Goal: Transaction & Acquisition: Book appointment/travel/reservation

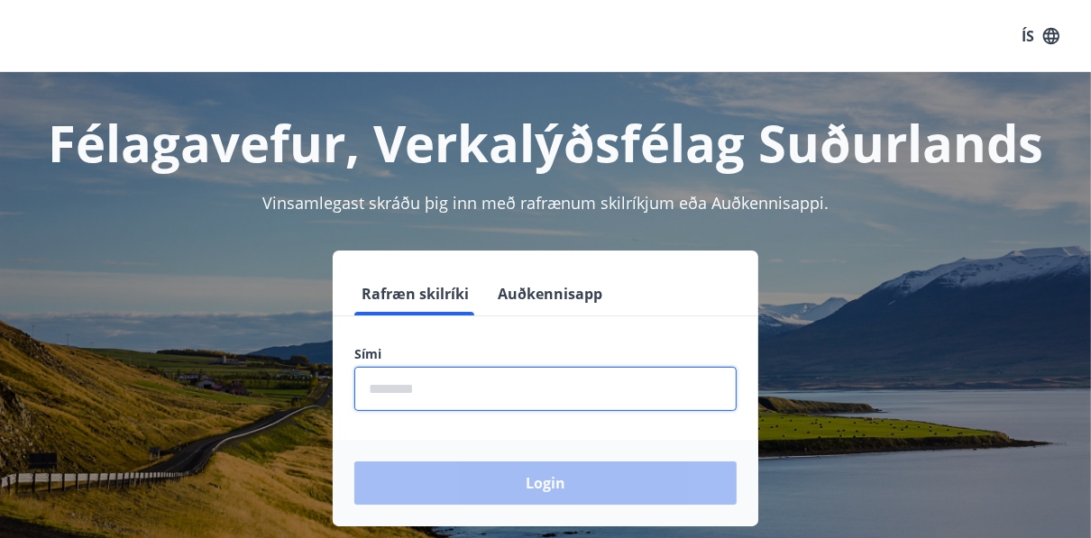
click at [404, 381] on input "phone" at bounding box center [545, 389] width 382 height 44
type input "********"
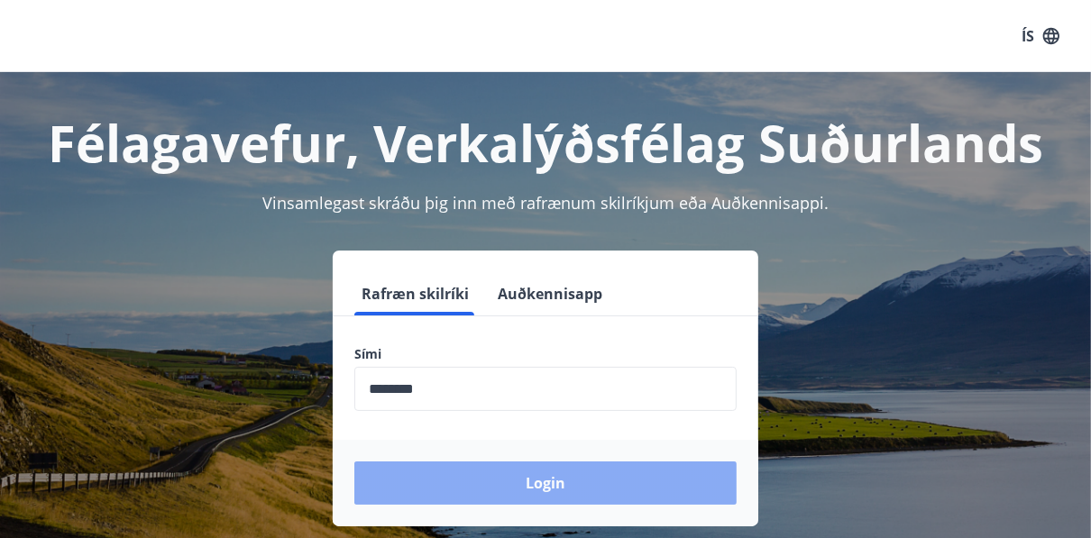
click at [549, 486] on button "Login" at bounding box center [545, 483] width 382 height 43
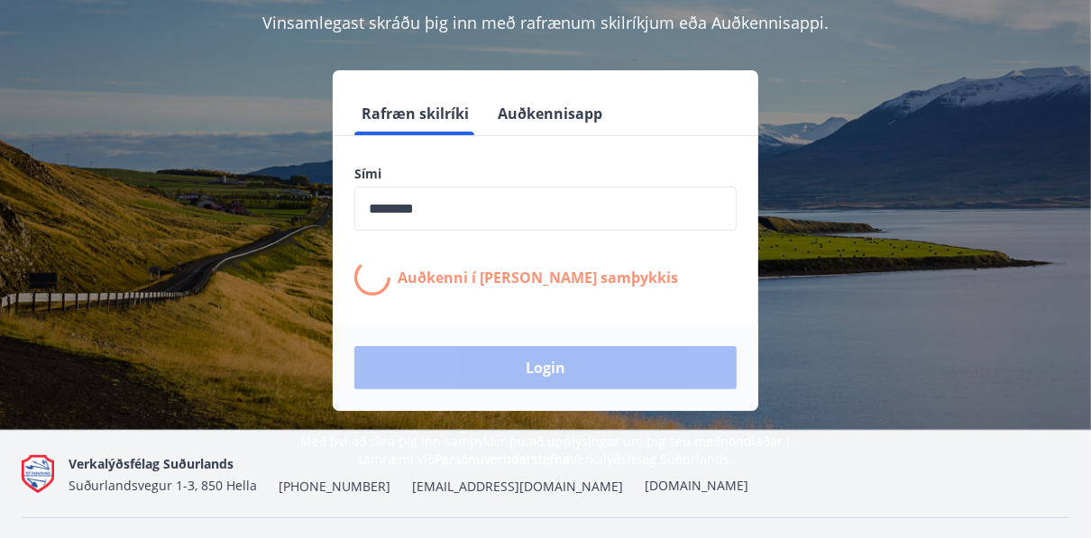
scroll to position [216, 0]
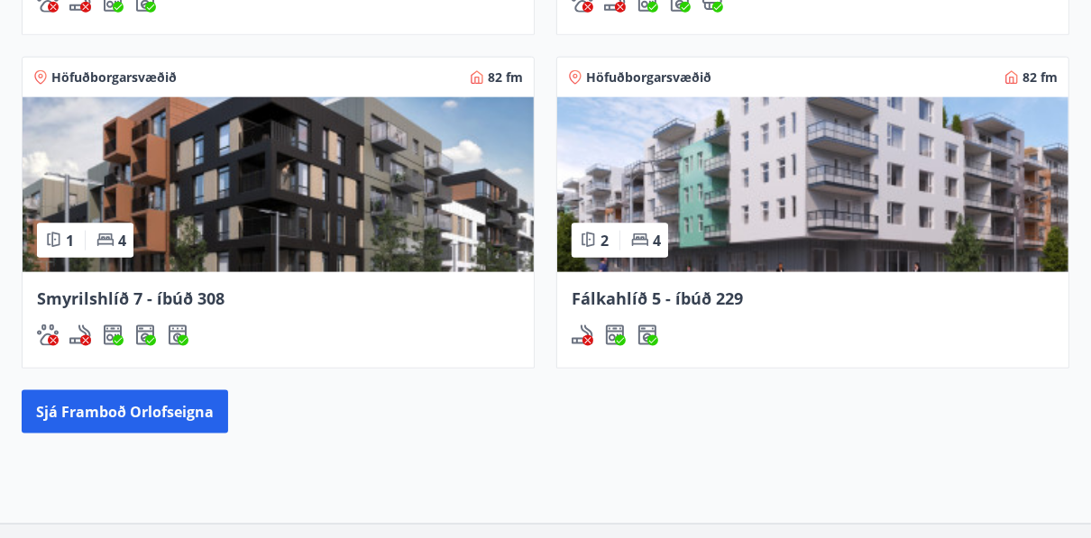
scroll to position [1625, 0]
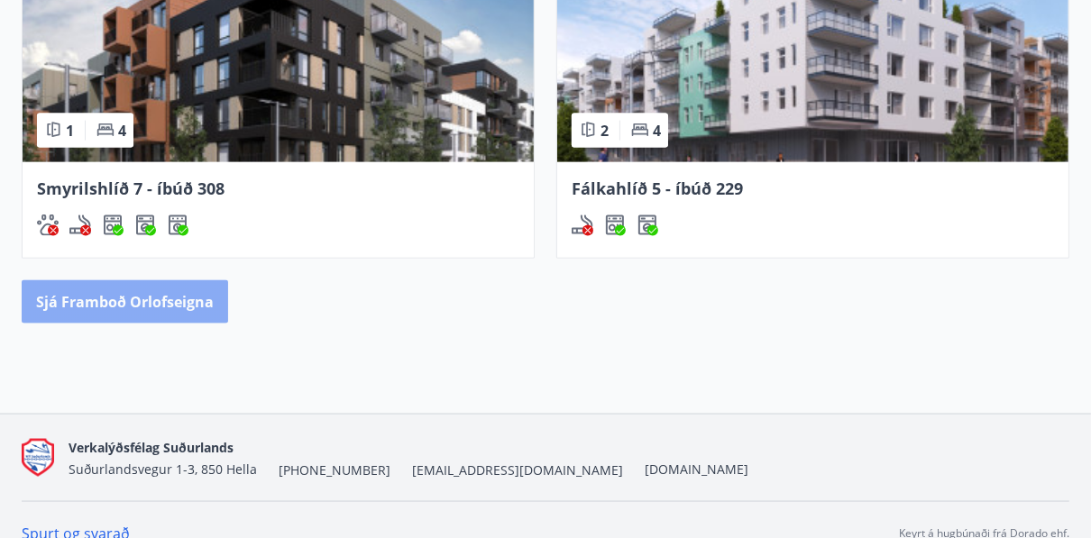
click at [110, 280] on button "Sjá framboð orlofseigna" at bounding box center [125, 301] width 207 height 43
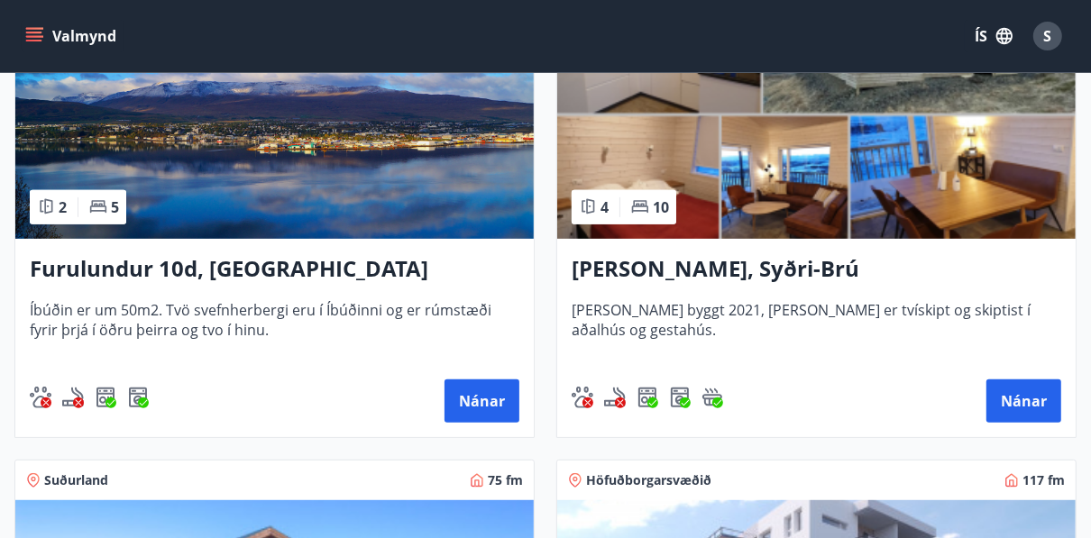
scroll to position [289, 0]
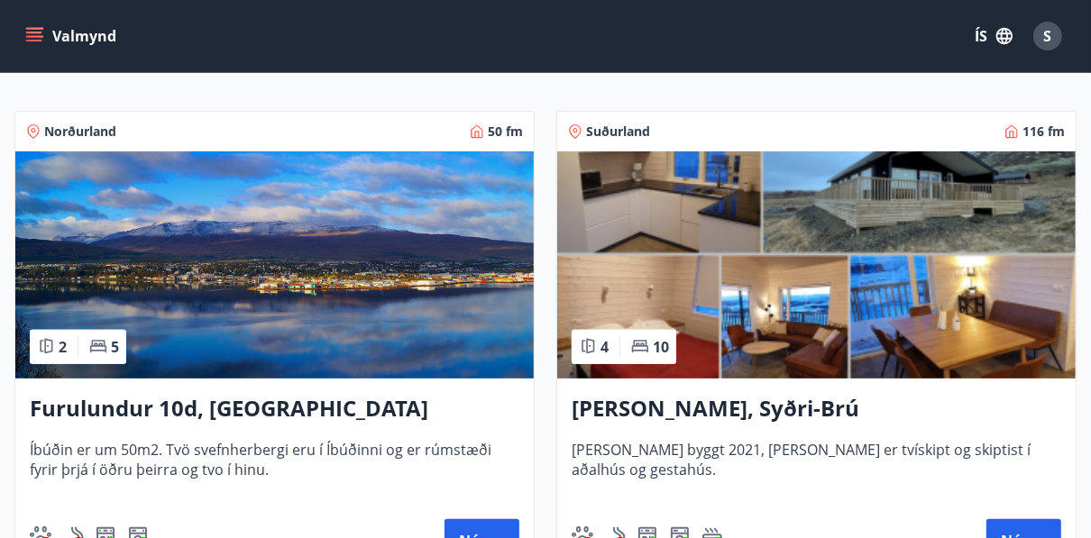
click at [250, 288] on img at bounding box center [274, 265] width 519 height 227
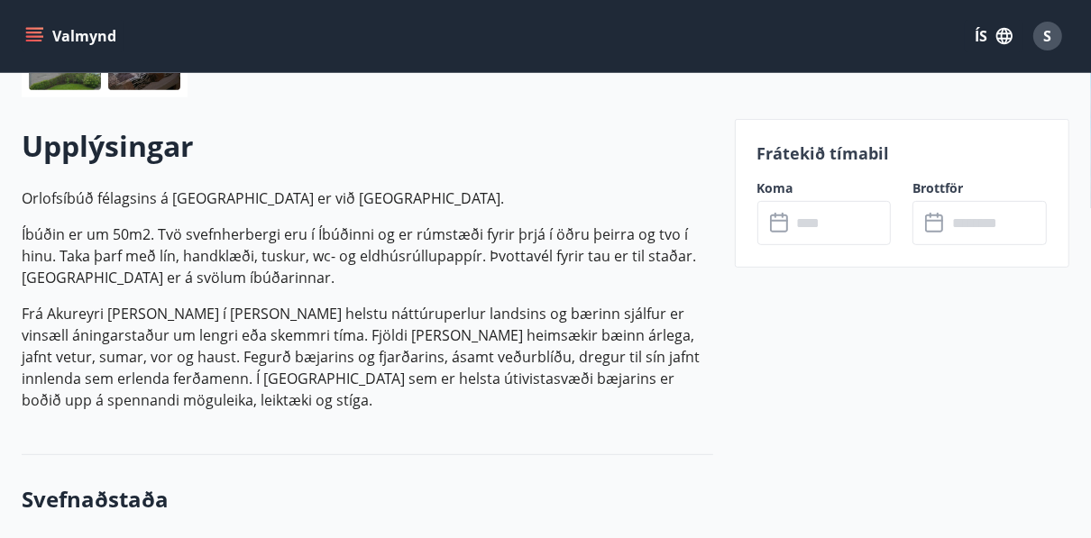
scroll to position [433, 0]
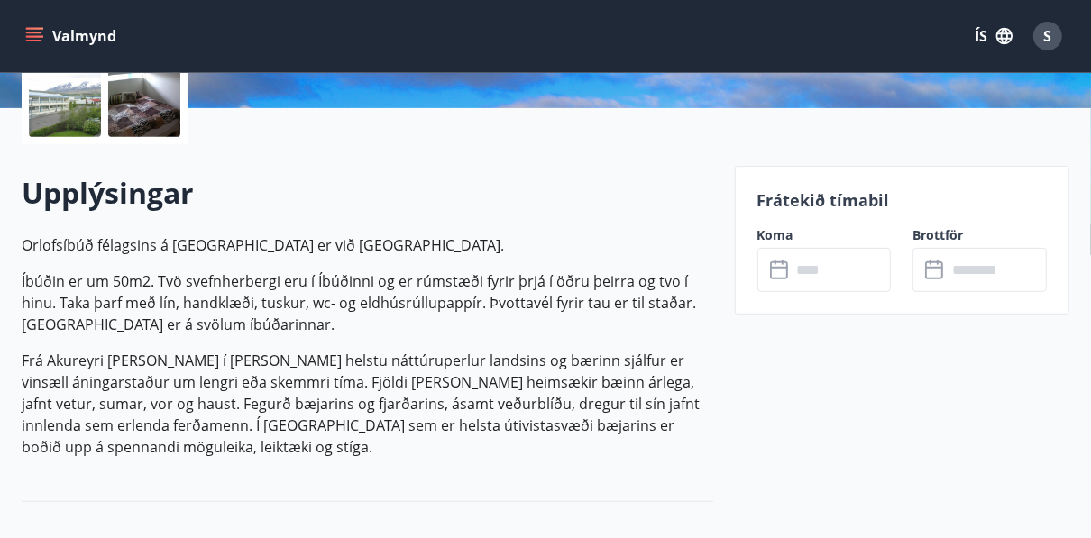
click at [781, 272] on icon at bounding box center [781, 271] width 22 height 22
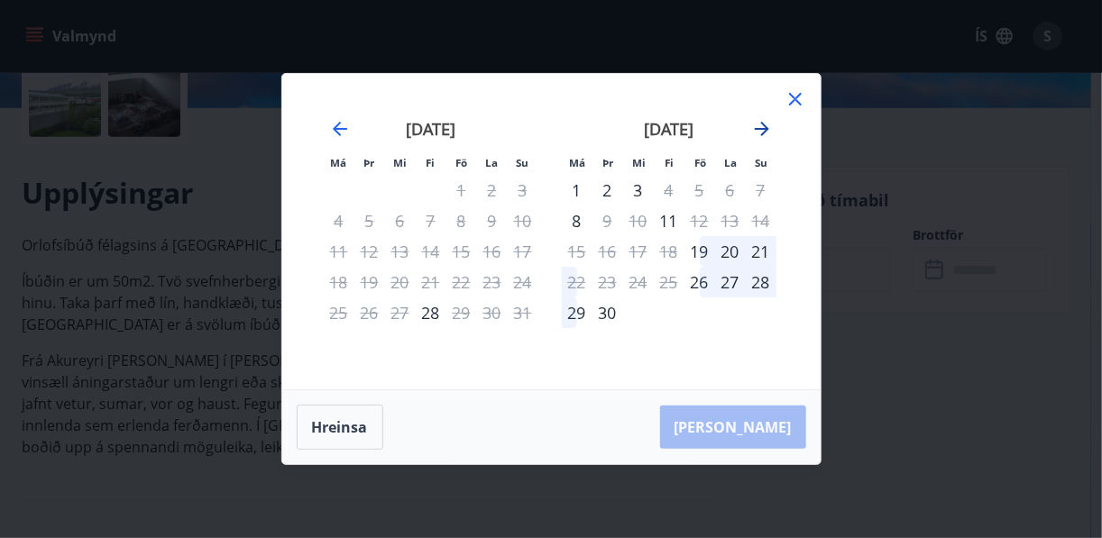
click at [763, 132] on icon "Move forward to switch to the next month." at bounding box center [762, 129] width 14 height 14
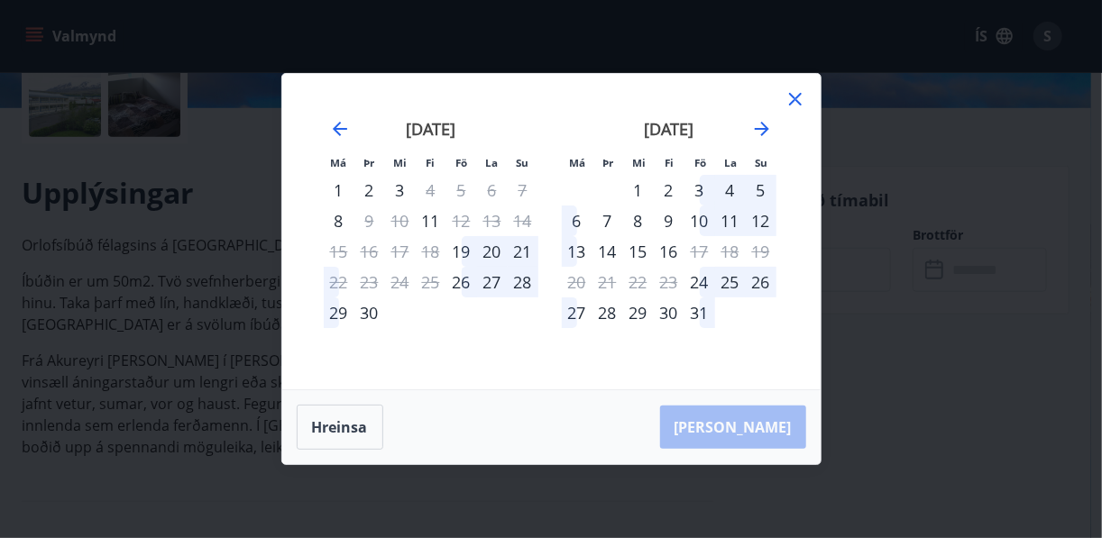
click at [578, 251] on div "13" at bounding box center [577, 251] width 31 height 31
click at [580, 249] on div "13" at bounding box center [577, 251] width 31 height 31
click at [578, 254] on div "13" at bounding box center [577, 251] width 31 height 31
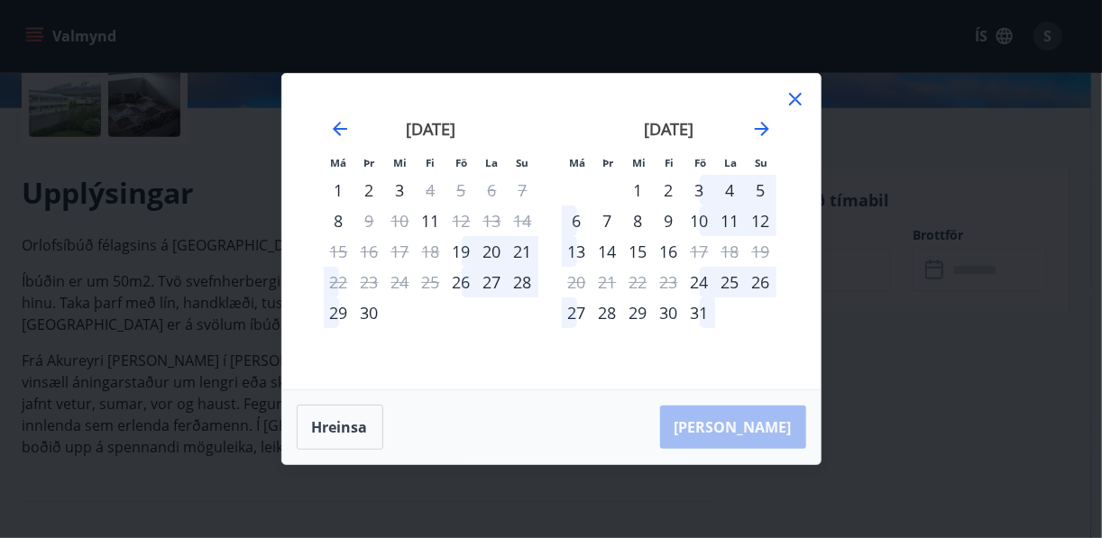
click at [579, 253] on div "13" at bounding box center [577, 251] width 31 height 31
click at [612, 253] on div "14" at bounding box center [608, 251] width 31 height 31
click at [761, 123] on icon "Move forward to switch to the next month." at bounding box center [762, 129] width 14 height 14
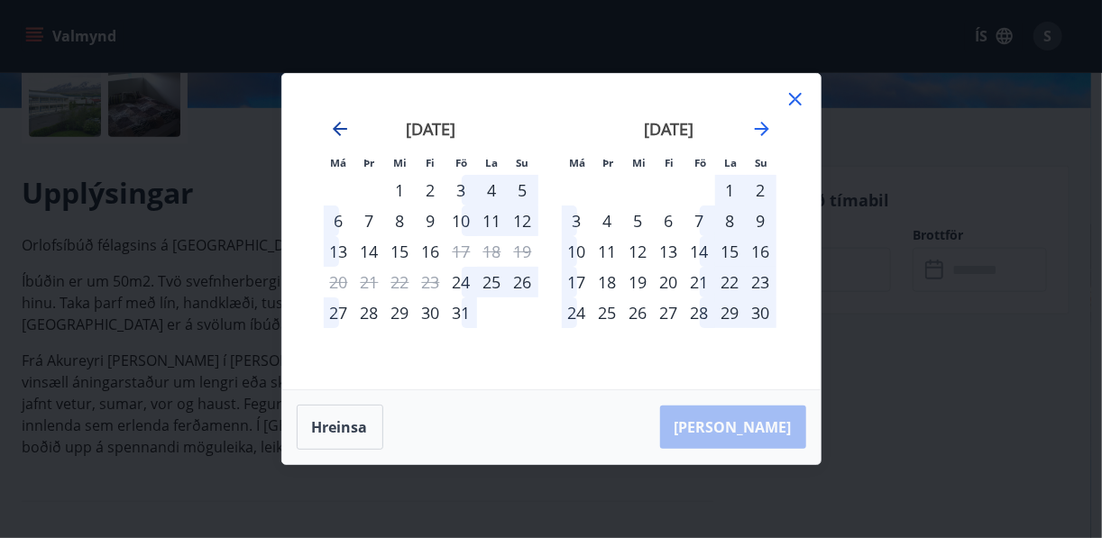
click at [339, 129] on icon "Move backward to switch to the previous month." at bounding box center [340, 129] width 14 height 14
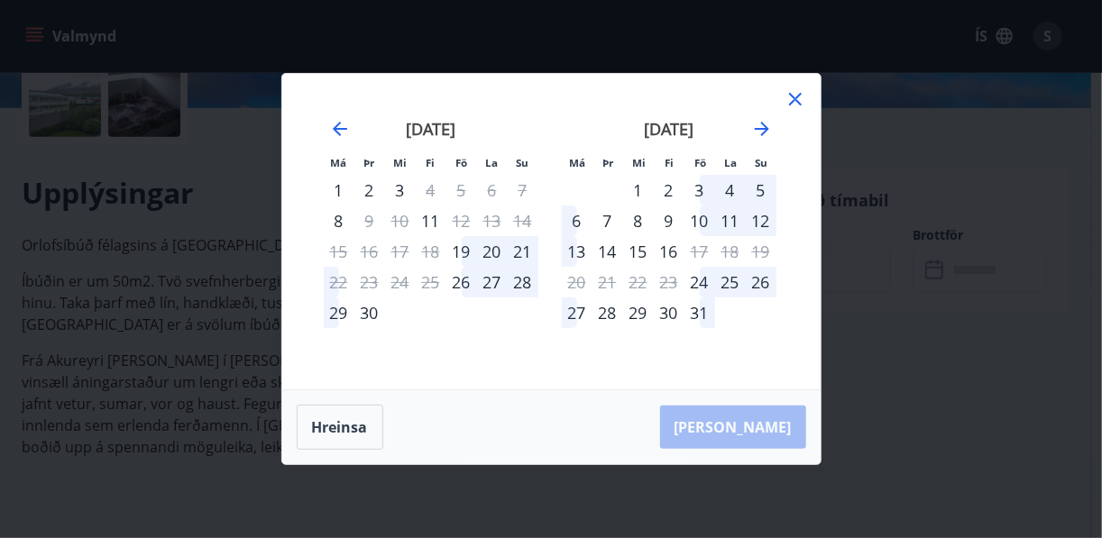
click at [580, 253] on div "13" at bounding box center [577, 251] width 31 height 31
click at [613, 253] on div "14" at bounding box center [608, 251] width 31 height 31
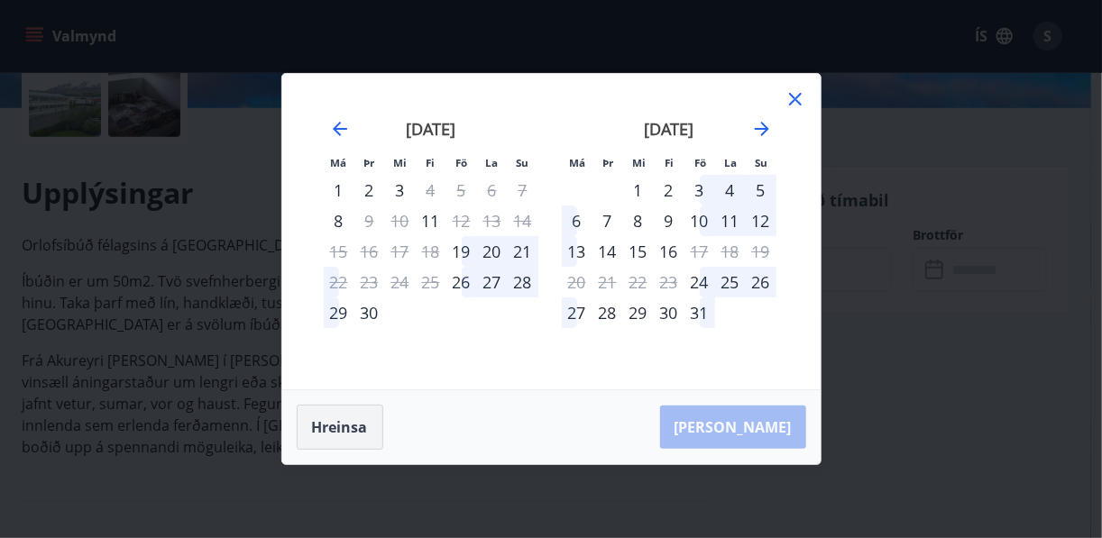
click at [344, 437] on button "Hreinsa" at bounding box center [340, 427] width 87 height 45
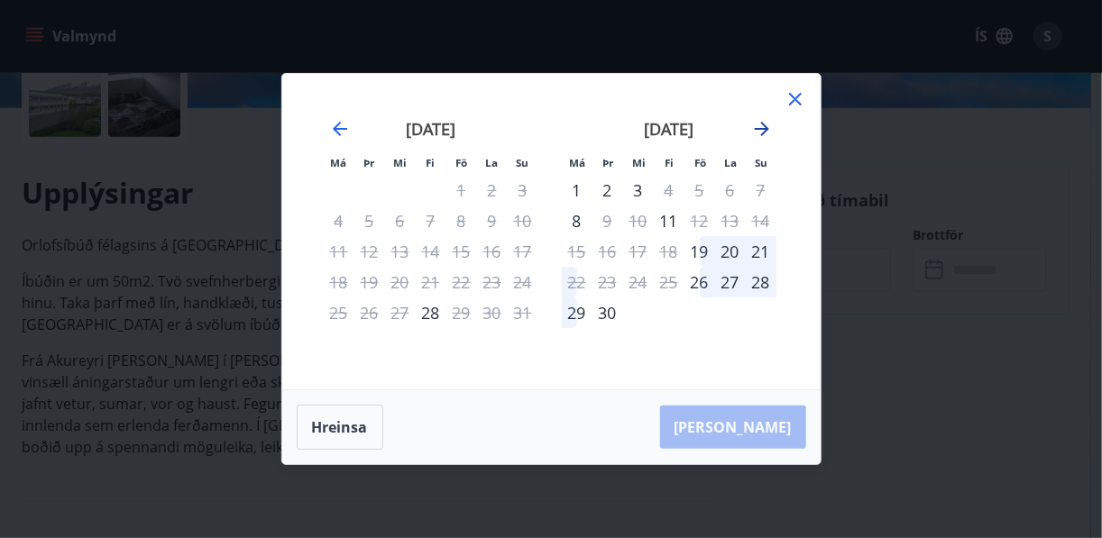
click at [758, 129] on icon "Move forward to switch to the next month." at bounding box center [762, 129] width 14 height 14
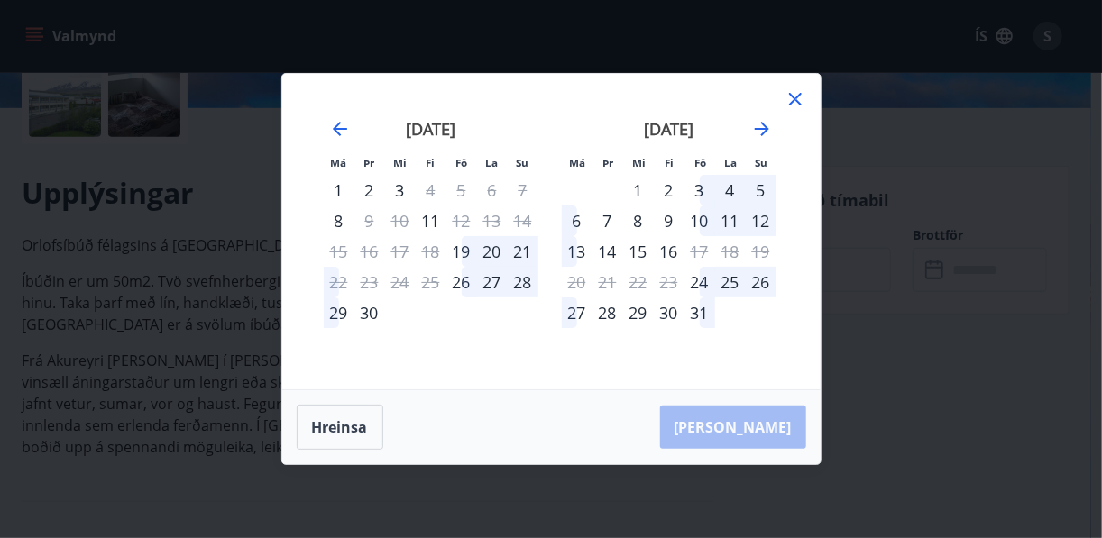
click at [577, 251] on div "13" at bounding box center [577, 251] width 31 height 31
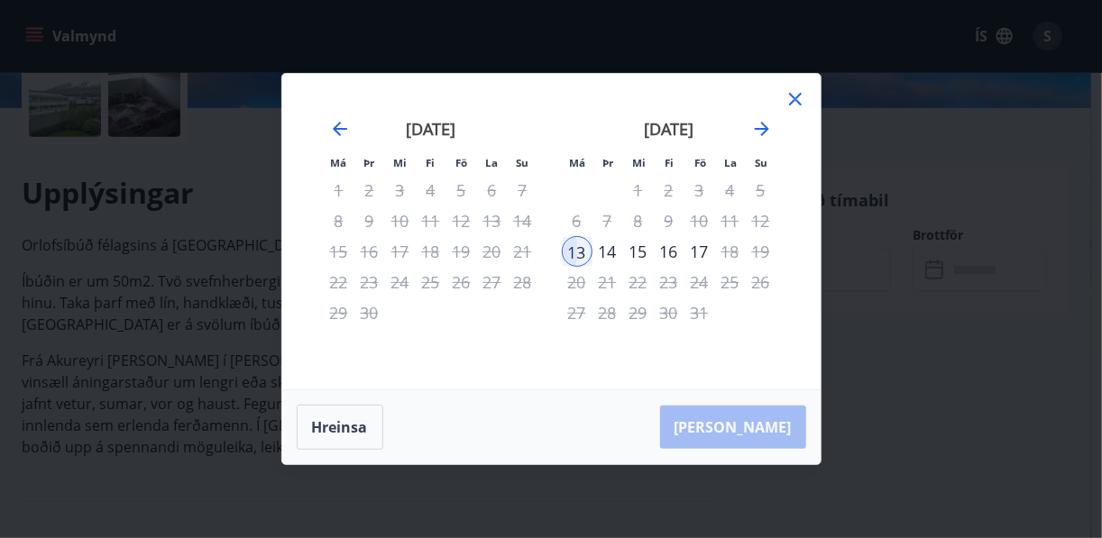
click at [766, 222] on div "12" at bounding box center [761, 221] width 31 height 31
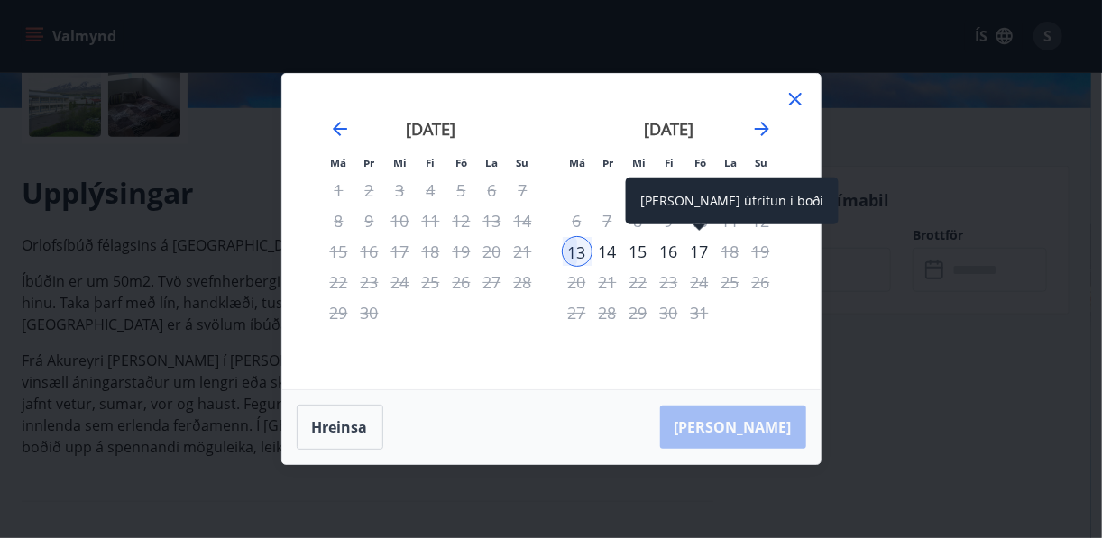
click at [700, 255] on div "17" at bounding box center [700, 251] width 31 height 31
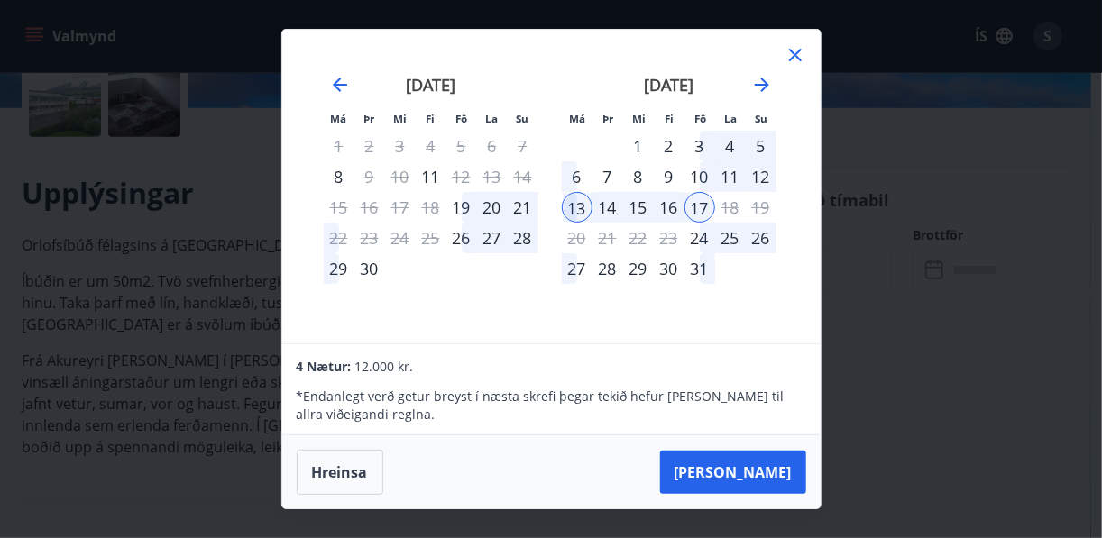
click at [761, 179] on div "12" at bounding box center [761, 176] width 31 height 31
click at [337, 472] on button "Hreinsa" at bounding box center [340, 472] width 87 height 45
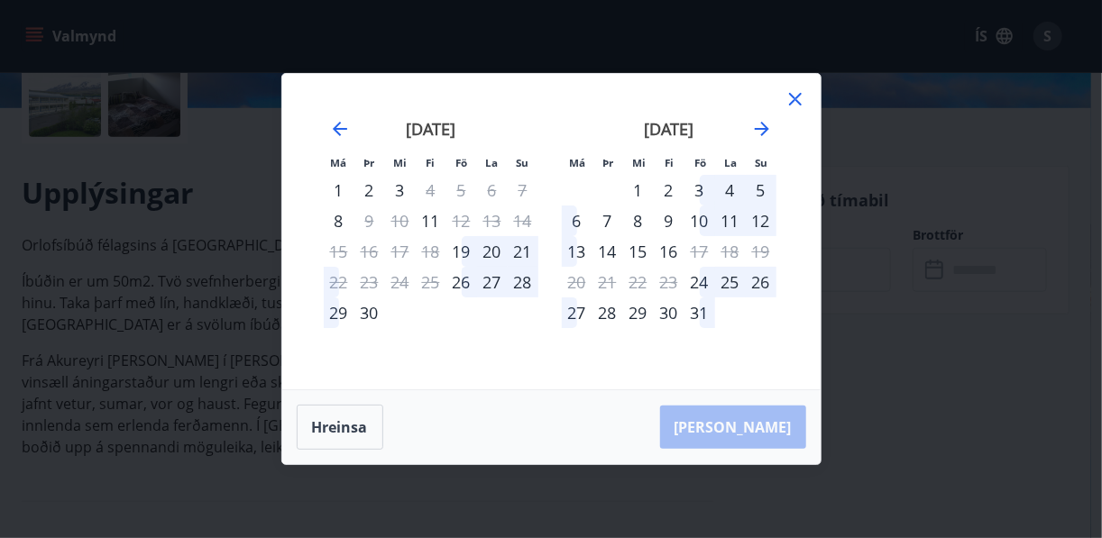
click at [759, 217] on div "12" at bounding box center [761, 221] width 31 height 31
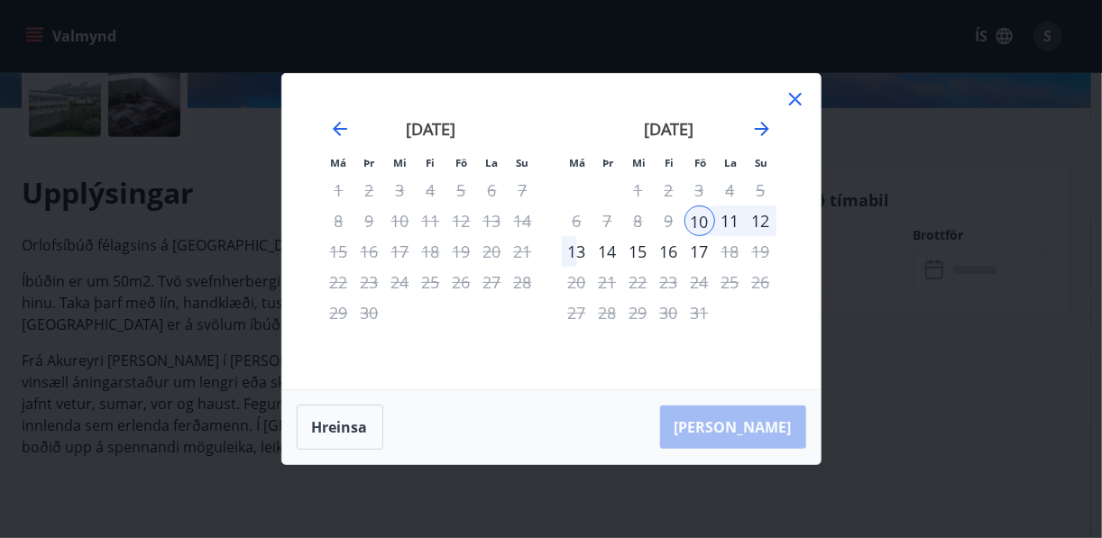
click at [763, 222] on div "12" at bounding box center [761, 221] width 31 height 31
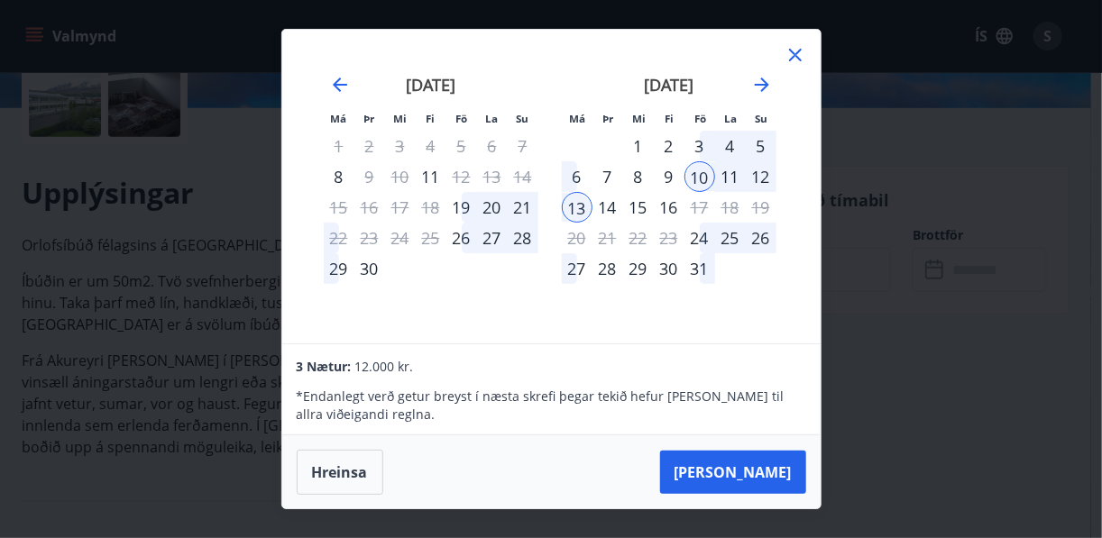
click at [763, 223] on div "26" at bounding box center [761, 238] width 31 height 31
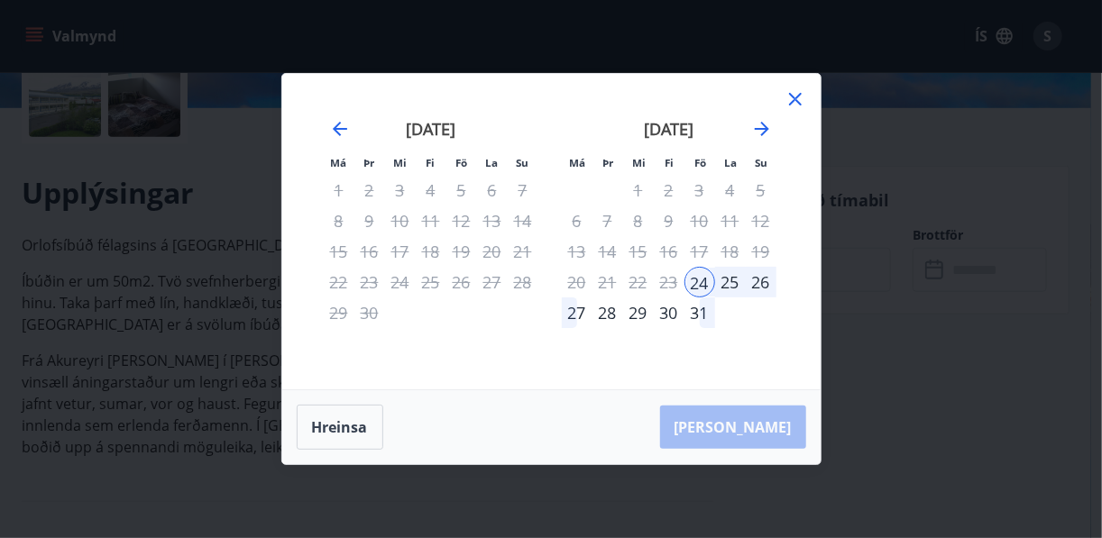
click at [576, 253] on div "13" at bounding box center [577, 251] width 31 height 31
click at [339, 130] on icon "Move backward to switch to the previous month." at bounding box center [340, 129] width 14 height 14
click at [763, 128] on icon "Move forward to switch to the next month." at bounding box center [762, 129] width 22 height 22
click at [759, 222] on div "12" at bounding box center [761, 221] width 31 height 31
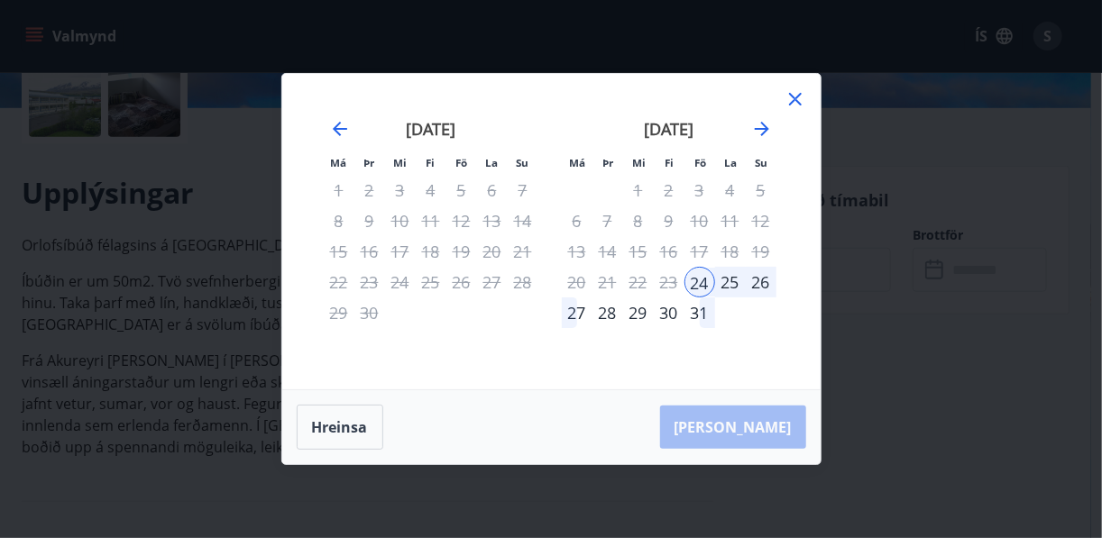
click at [586, 253] on div "13" at bounding box center [577, 251] width 31 height 31
click at [795, 95] on icon at bounding box center [796, 99] width 22 height 22
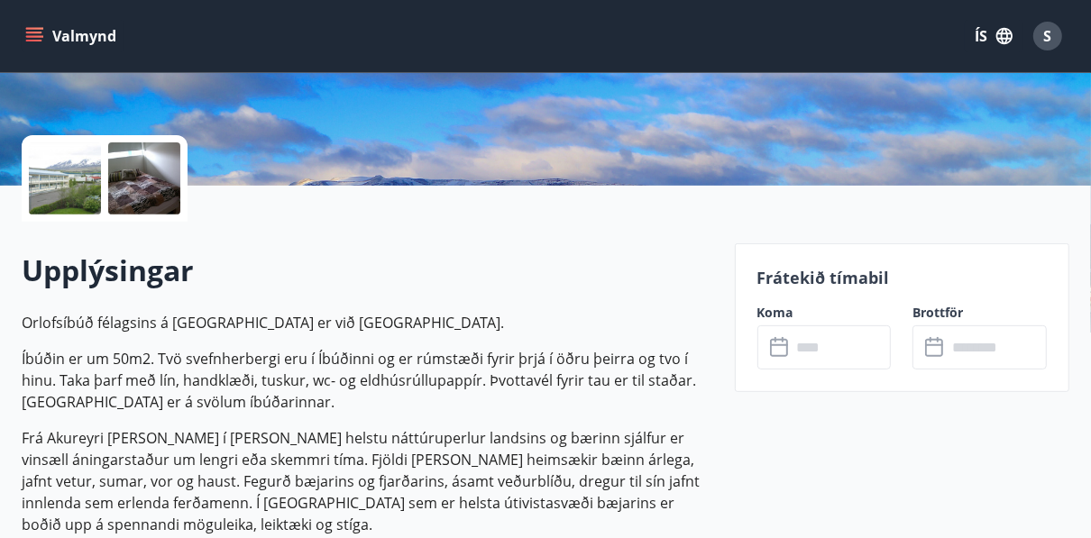
scroll to position [361, 0]
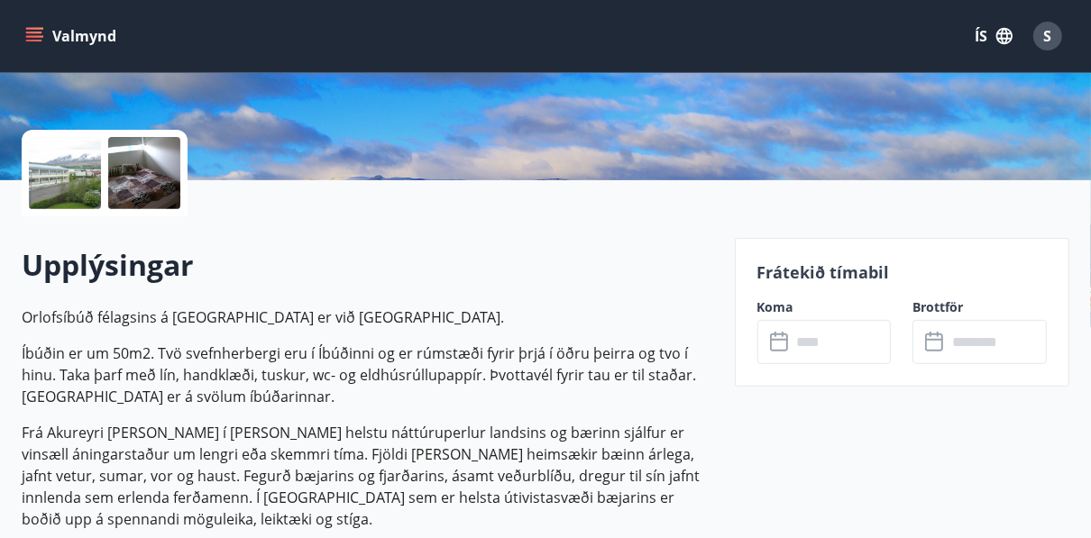
click at [781, 340] on icon at bounding box center [781, 343] width 22 height 22
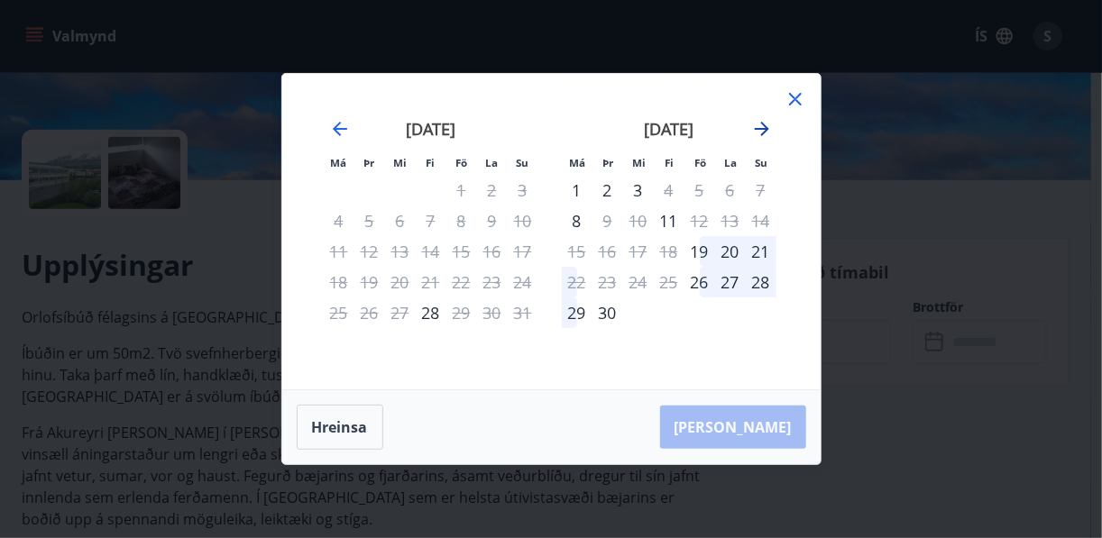
click at [765, 124] on icon "Move forward to switch to the next month." at bounding box center [762, 129] width 22 height 22
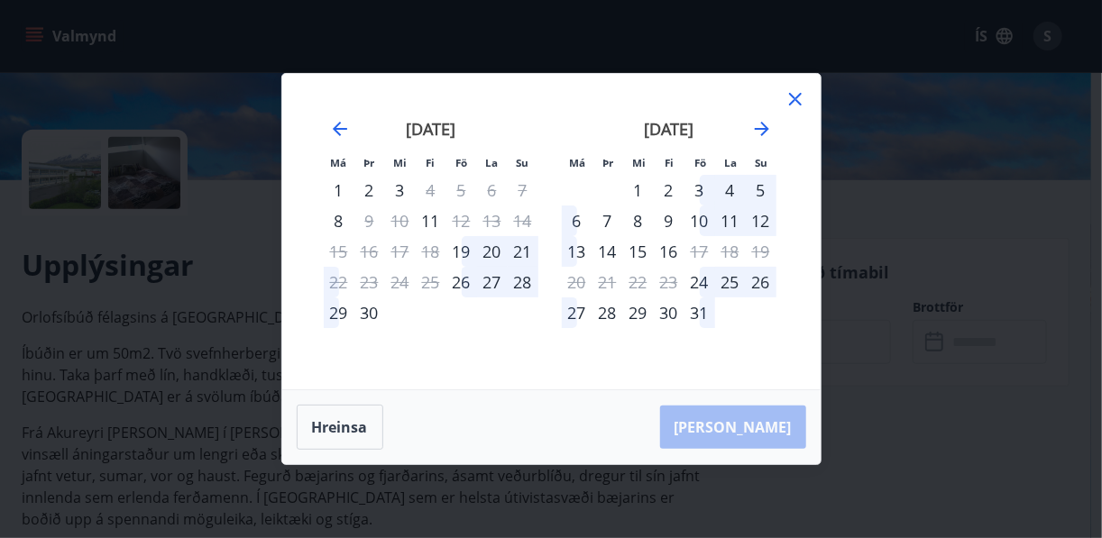
click at [575, 256] on div "13" at bounding box center [577, 251] width 31 height 31
click at [579, 251] on div "13" at bounding box center [577, 251] width 31 height 31
click at [612, 254] on div "14" at bounding box center [608, 251] width 31 height 31
click at [579, 254] on div "13" at bounding box center [577, 251] width 31 height 31
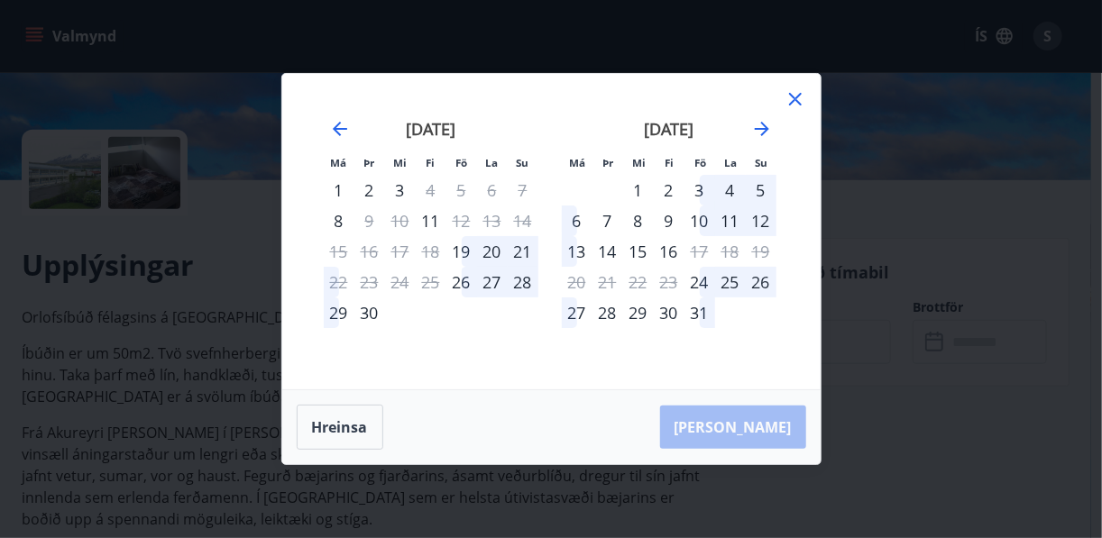
click at [608, 253] on div "14" at bounding box center [608, 251] width 31 height 31
click at [579, 249] on div "13" at bounding box center [577, 251] width 31 height 31
click at [574, 247] on div "13" at bounding box center [577, 251] width 31 height 31
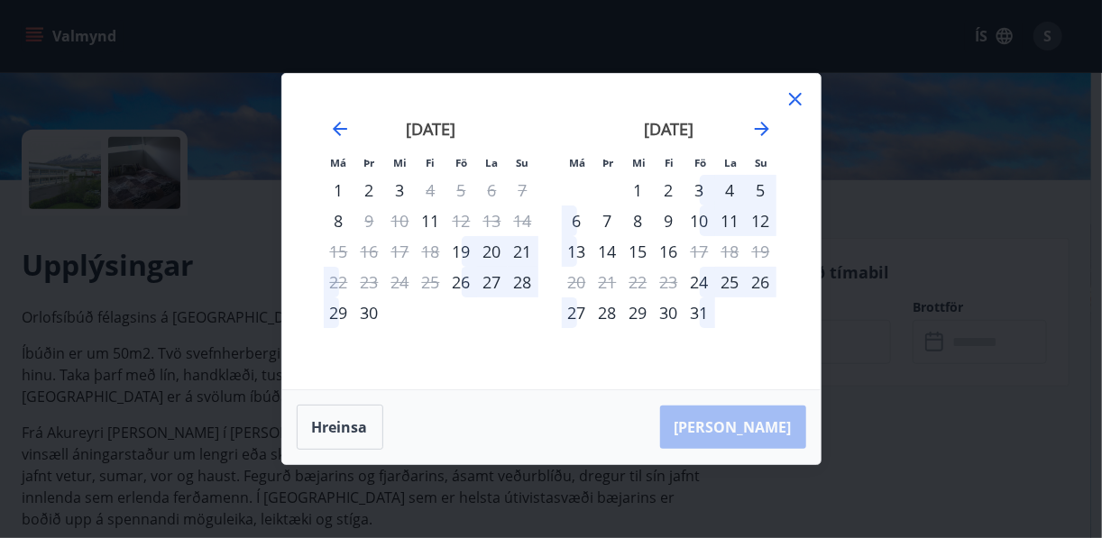
click at [574, 247] on div "13" at bounding box center [577, 251] width 31 height 31
click at [583, 253] on div "13" at bounding box center [577, 251] width 31 height 31
click at [792, 97] on icon at bounding box center [795, 99] width 13 height 13
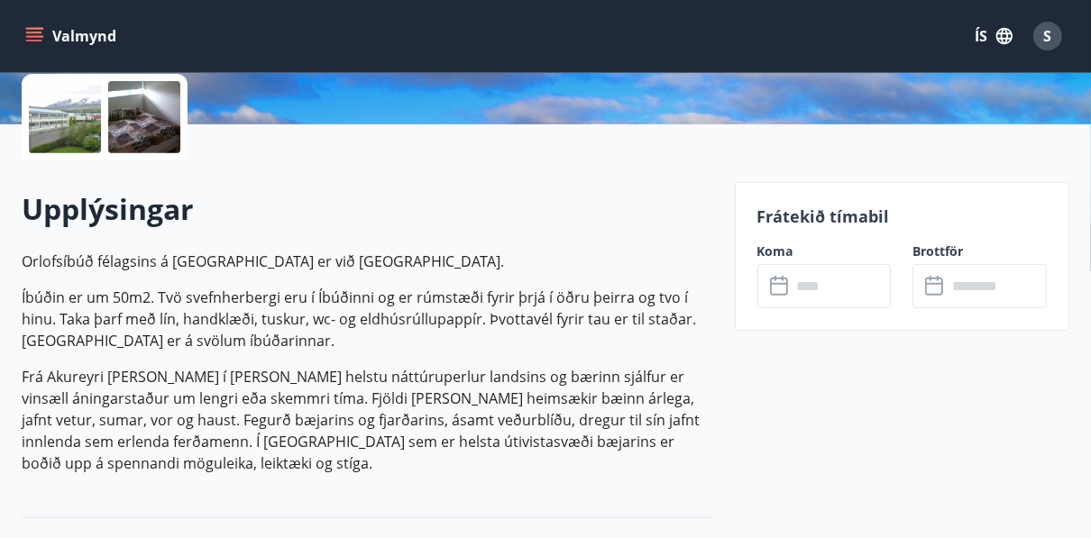
scroll to position [505, 0]
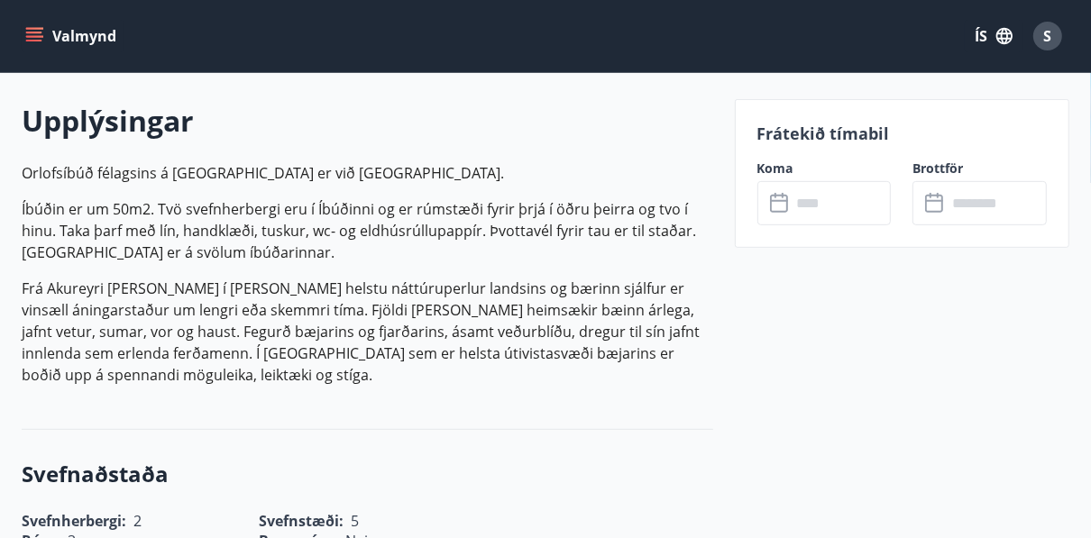
click at [821, 203] on input "text" at bounding box center [842, 203] width 100 height 44
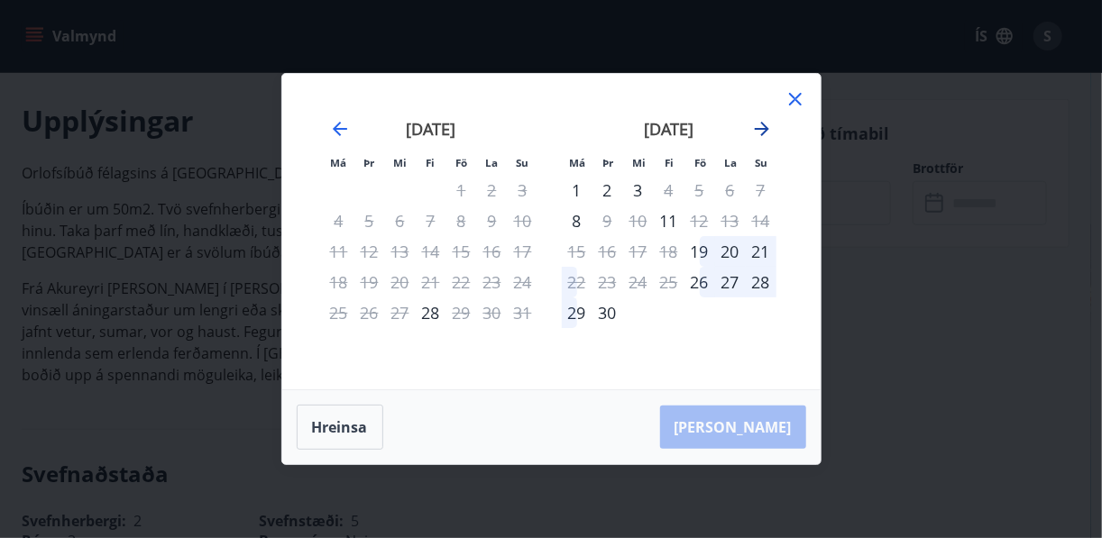
click at [763, 127] on icon "Move forward to switch to the next month." at bounding box center [762, 129] width 22 height 22
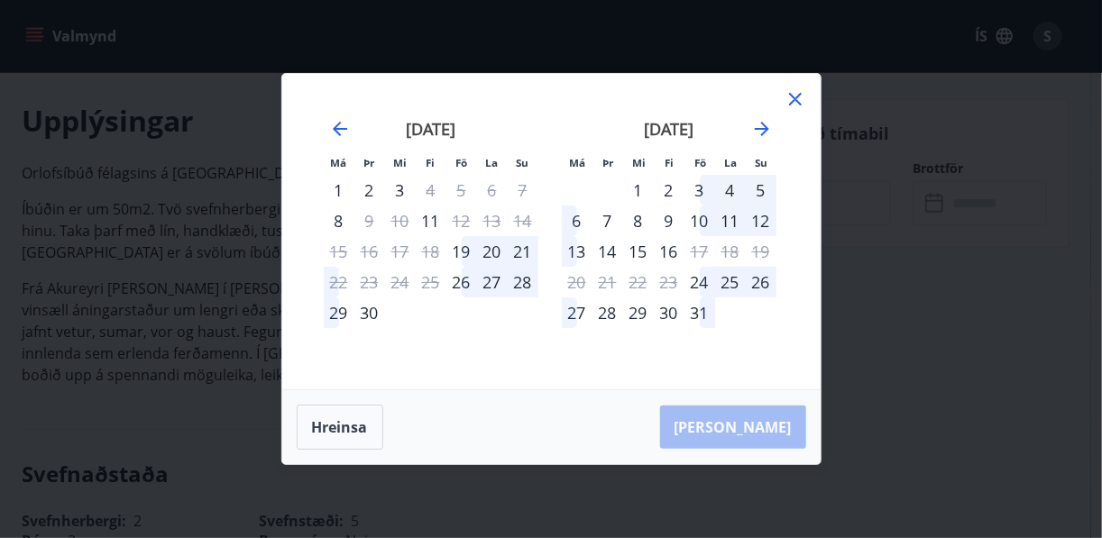
click at [575, 245] on div "13" at bounding box center [577, 251] width 31 height 31
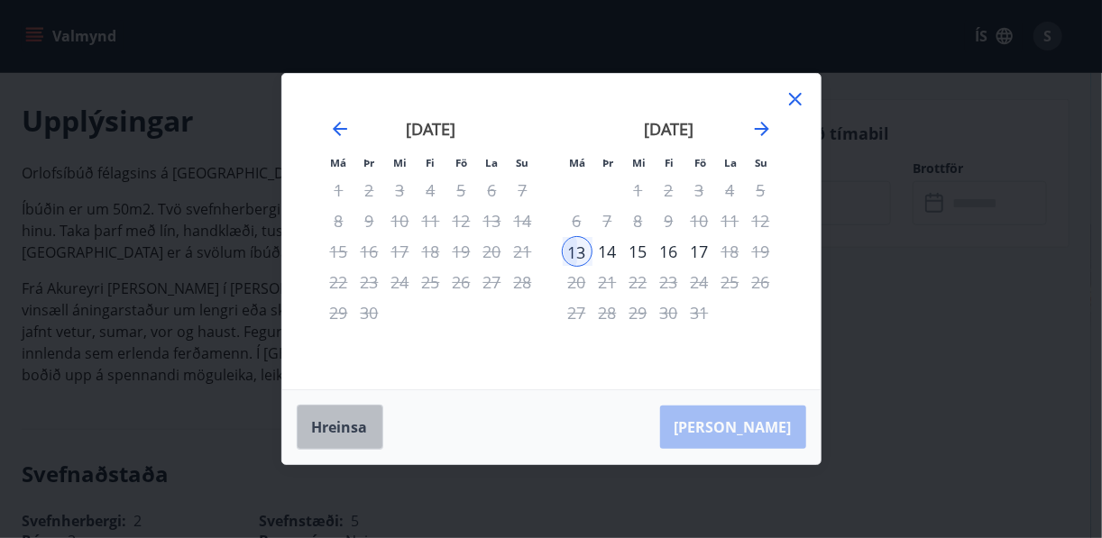
drag, startPoint x: 313, startPoint y: 430, endPoint x: 346, endPoint y: 406, distance: 41.3
click at [314, 430] on button "Hreinsa" at bounding box center [340, 427] width 87 height 45
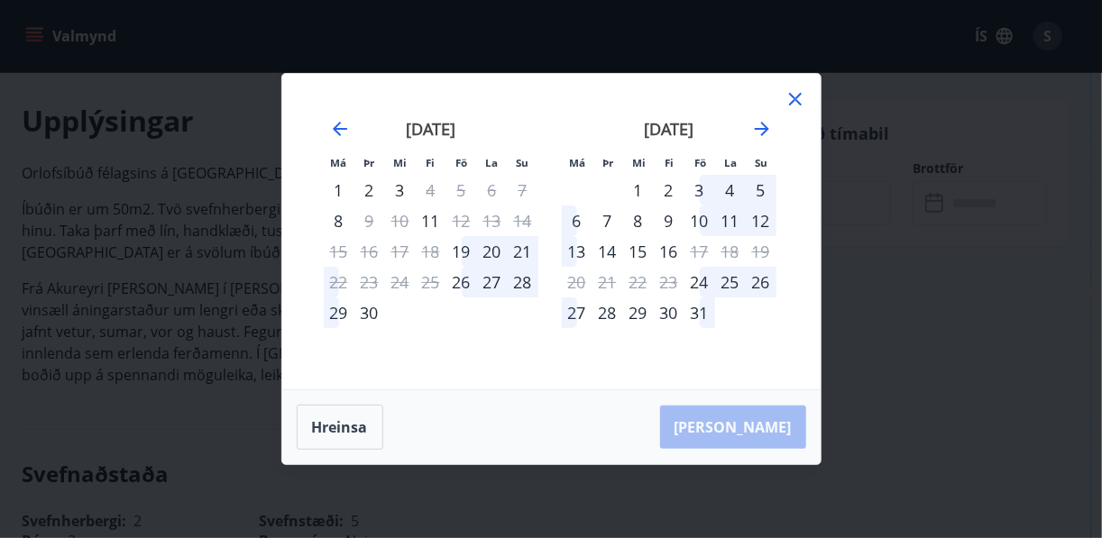
click at [769, 215] on div "12" at bounding box center [761, 221] width 31 height 31
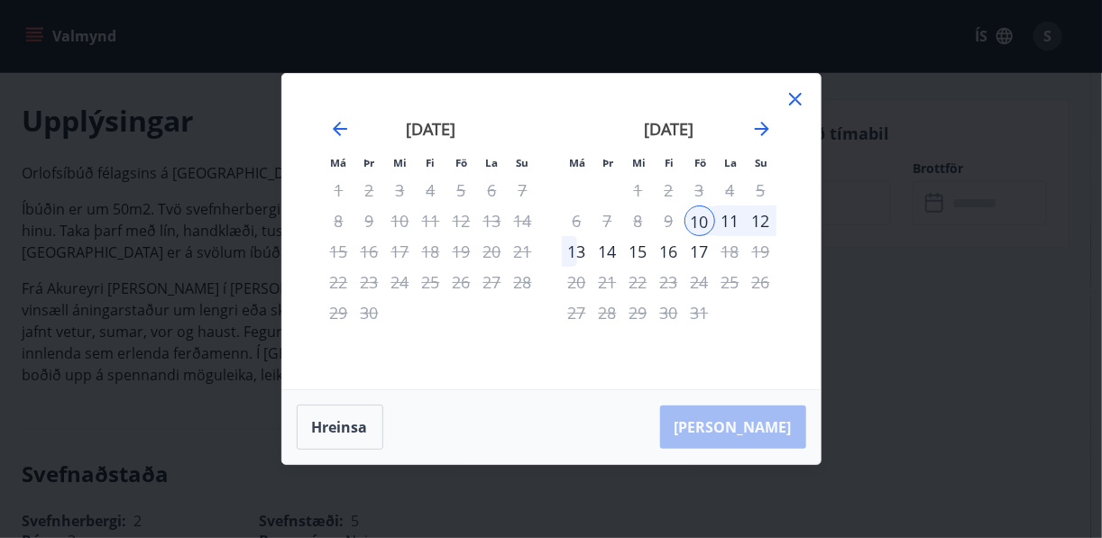
click at [769, 215] on div "12" at bounding box center [761, 221] width 31 height 31
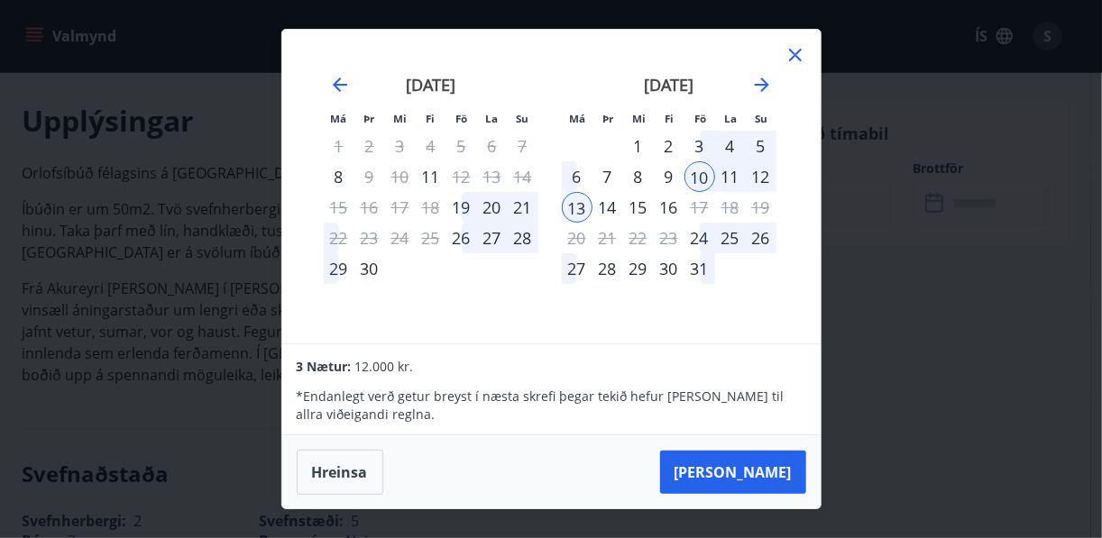
click at [760, 176] on div "12" at bounding box center [761, 176] width 31 height 31
click at [763, 175] on div "12" at bounding box center [761, 176] width 31 height 31
click at [574, 206] on div "13" at bounding box center [577, 207] width 31 height 31
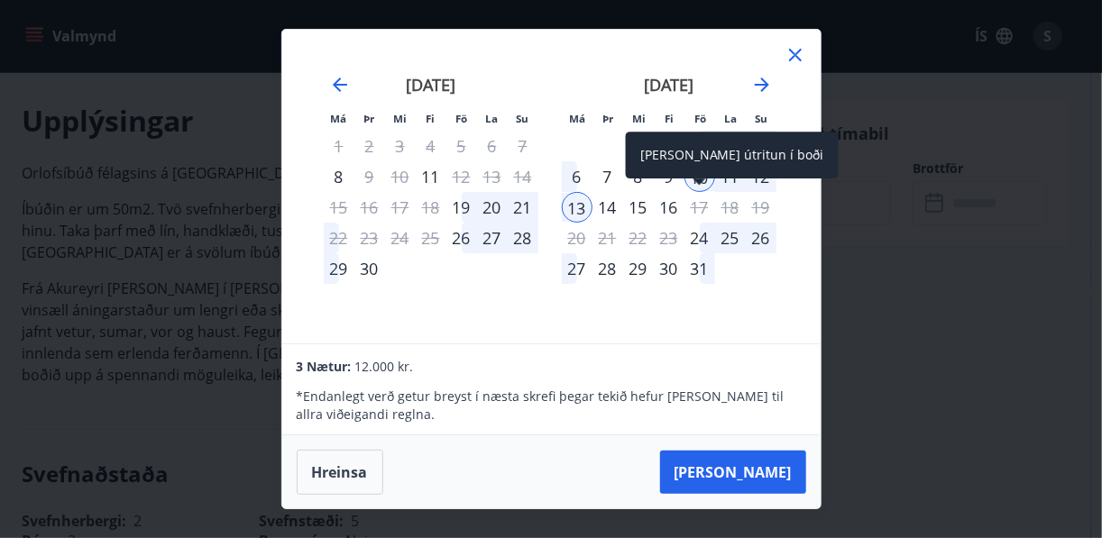
click at [698, 207] on div "17" at bounding box center [700, 207] width 31 height 31
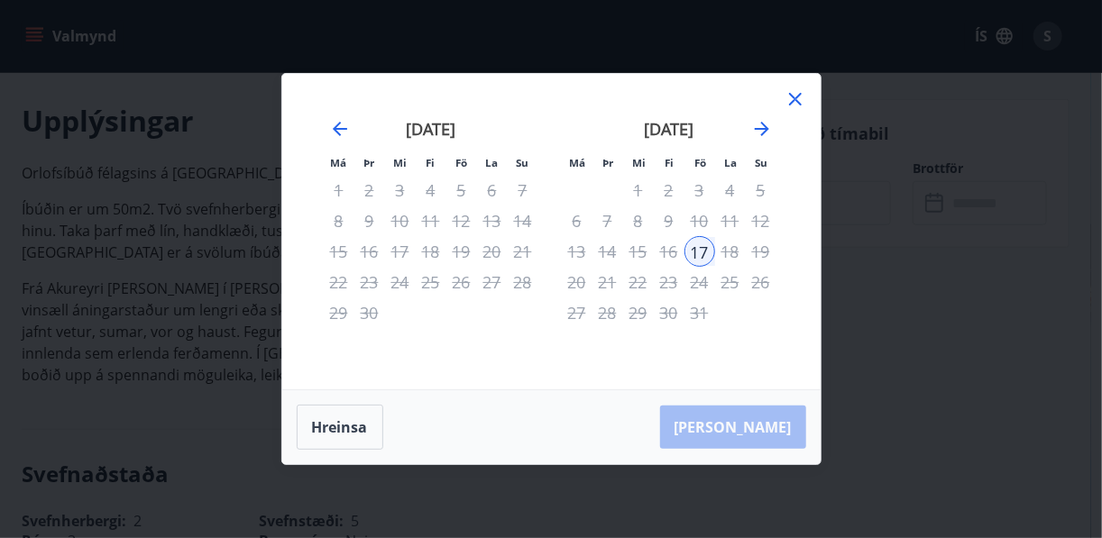
click at [798, 98] on icon at bounding box center [796, 99] width 22 height 22
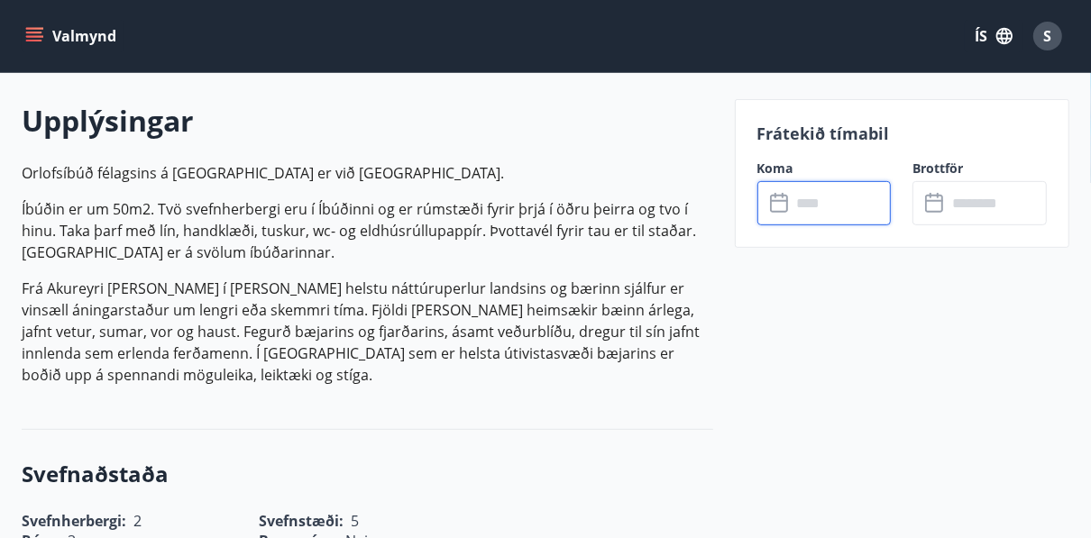
click at [833, 203] on input "text" at bounding box center [842, 203] width 100 height 44
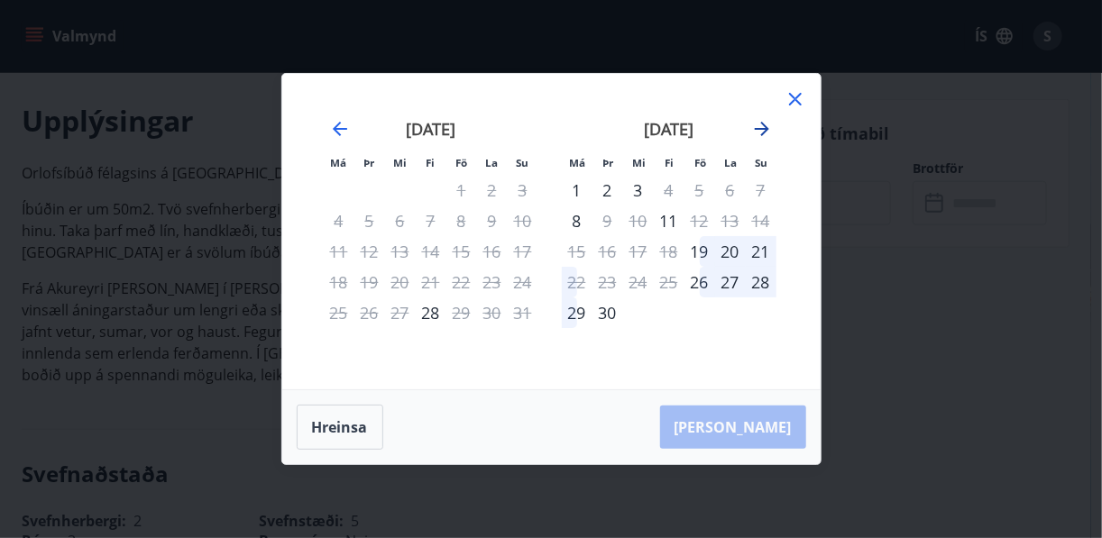
click at [759, 125] on icon "Move forward to switch to the next month." at bounding box center [762, 129] width 22 height 22
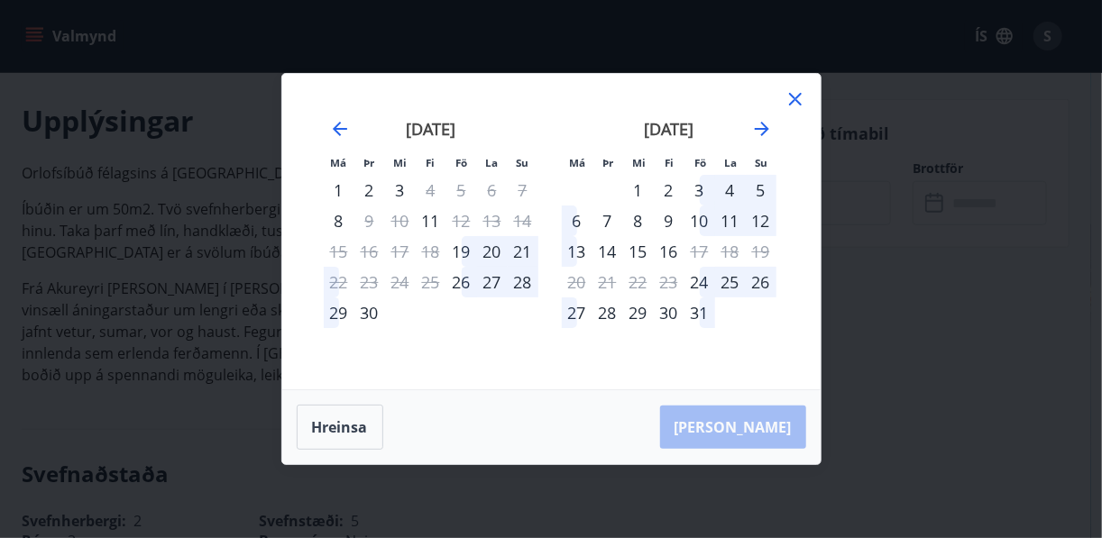
click at [577, 249] on div "13" at bounding box center [577, 251] width 31 height 31
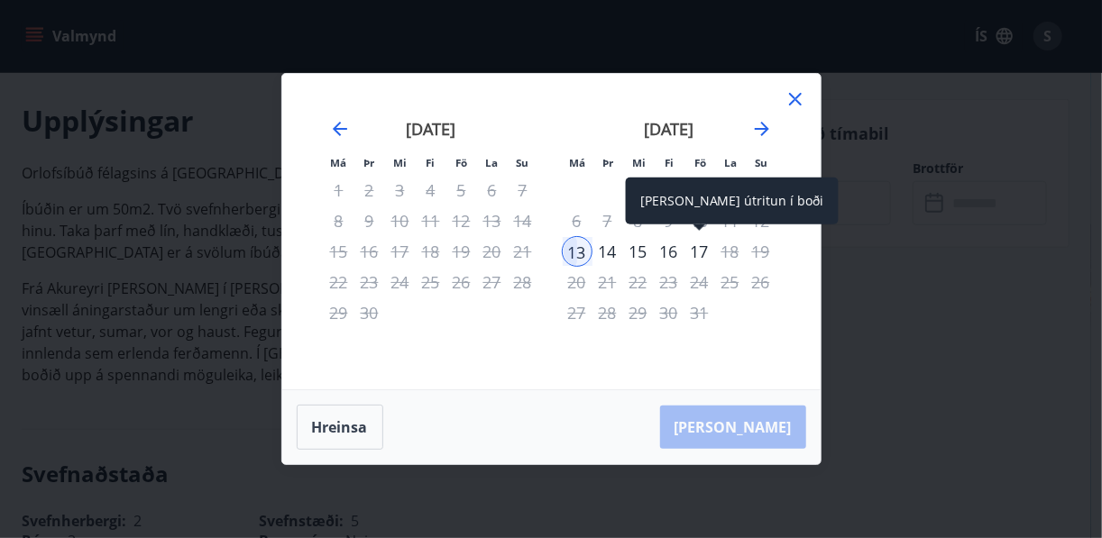
click at [703, 253] on div "17" at bounding box center [700, 251] width 31 height 31
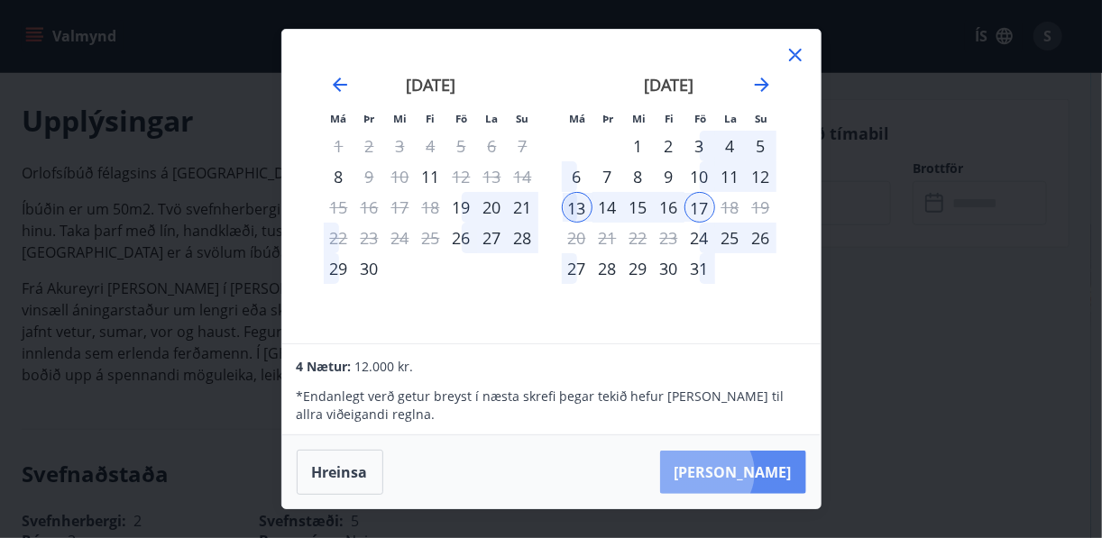
click at [759, 473] on button "Taka Frá" at bounding box center [733, 472] width 146 height 43
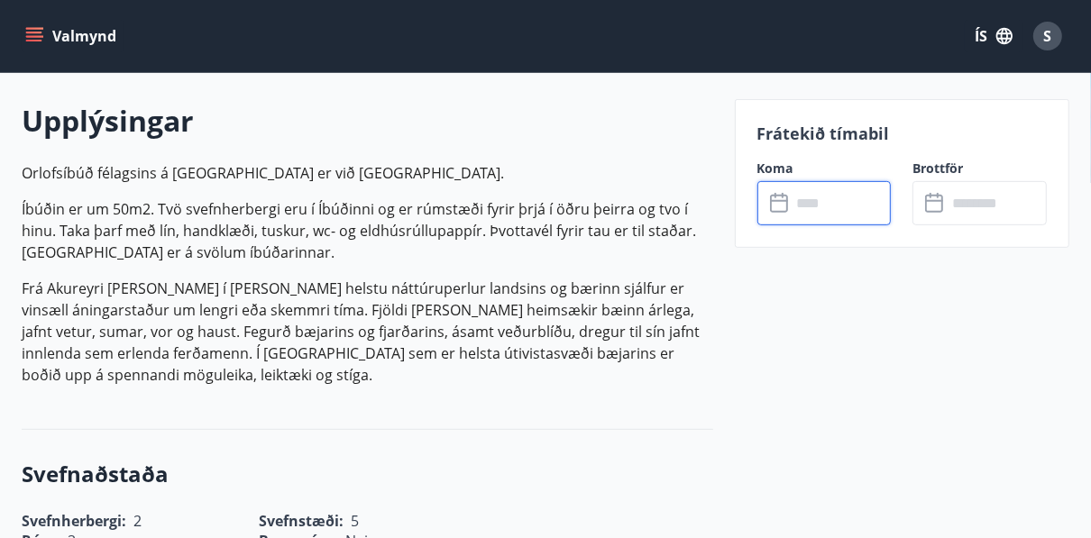
type input "******"
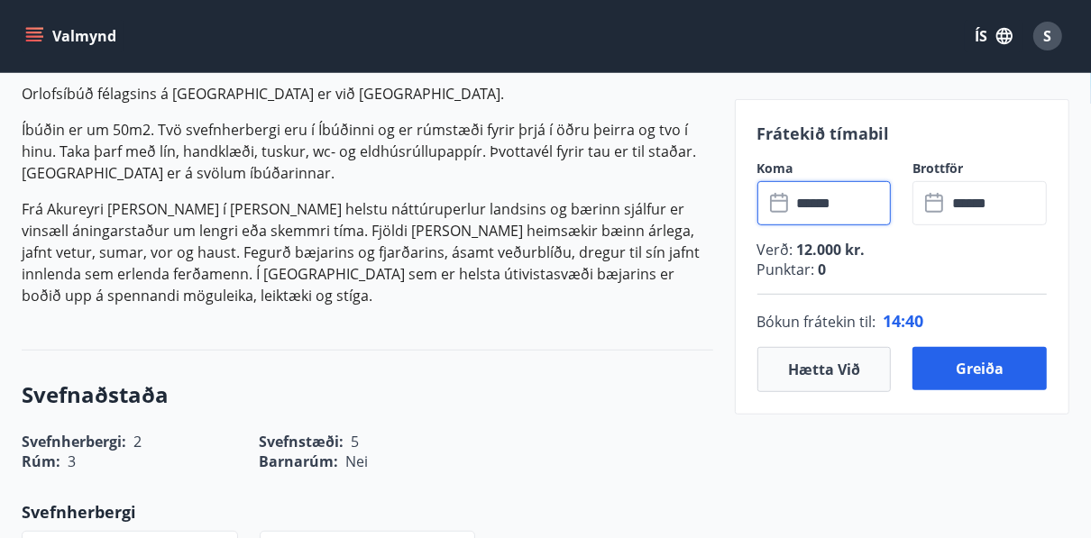
scroll to position [577, 0]
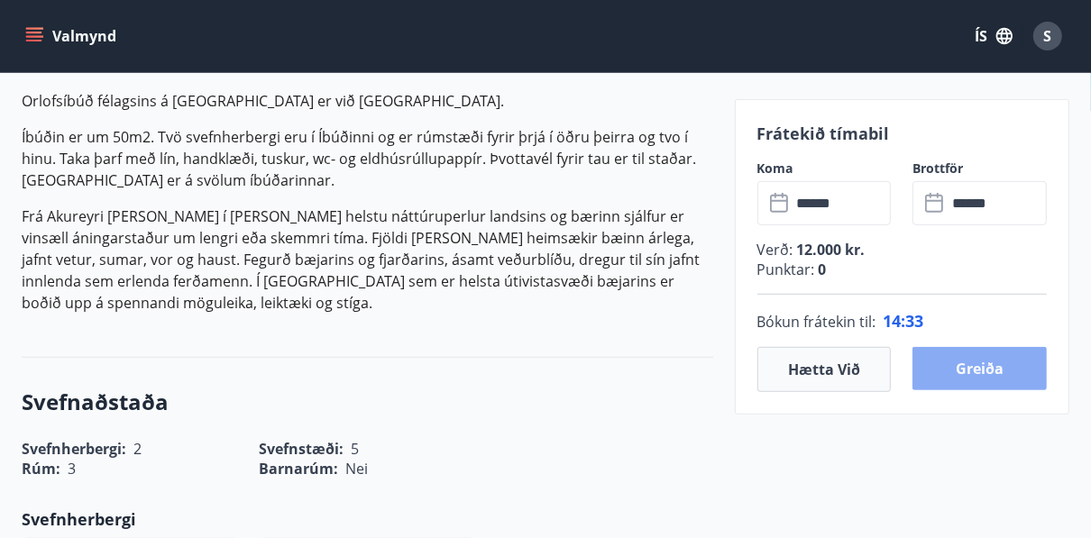
click at [961, 372] on button "Greiða" at bounding box center [980, 368] width 134 height 43
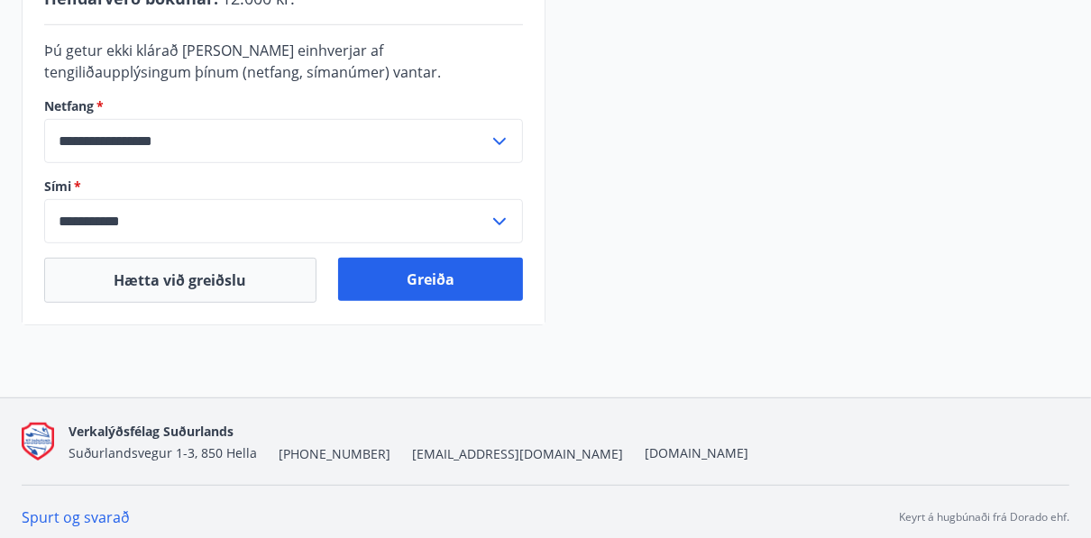
scroll to position [628, 0]
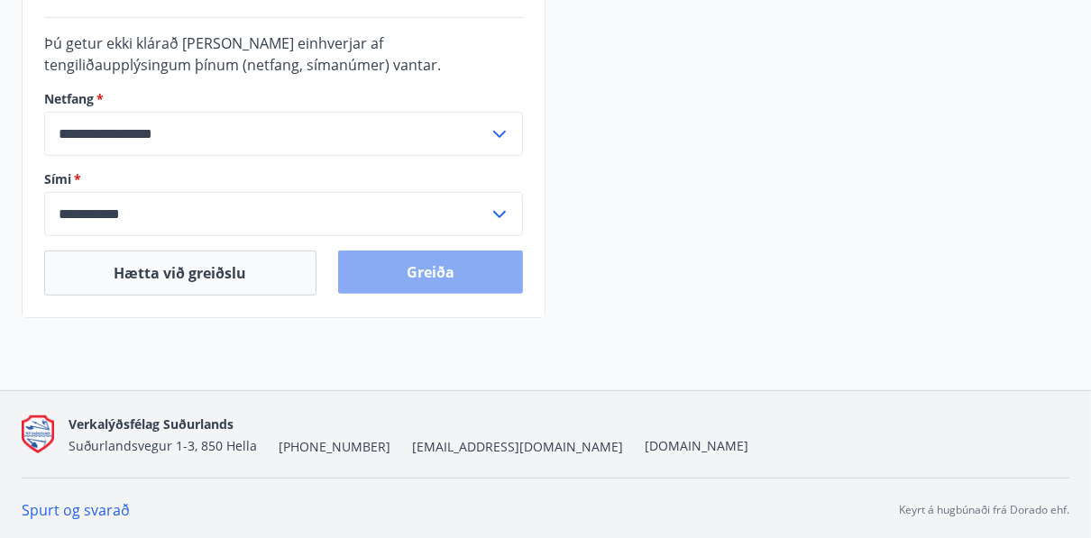
click at [433, 278] on button "Greiða" at bounding box center [431, 272] width 186 height 43
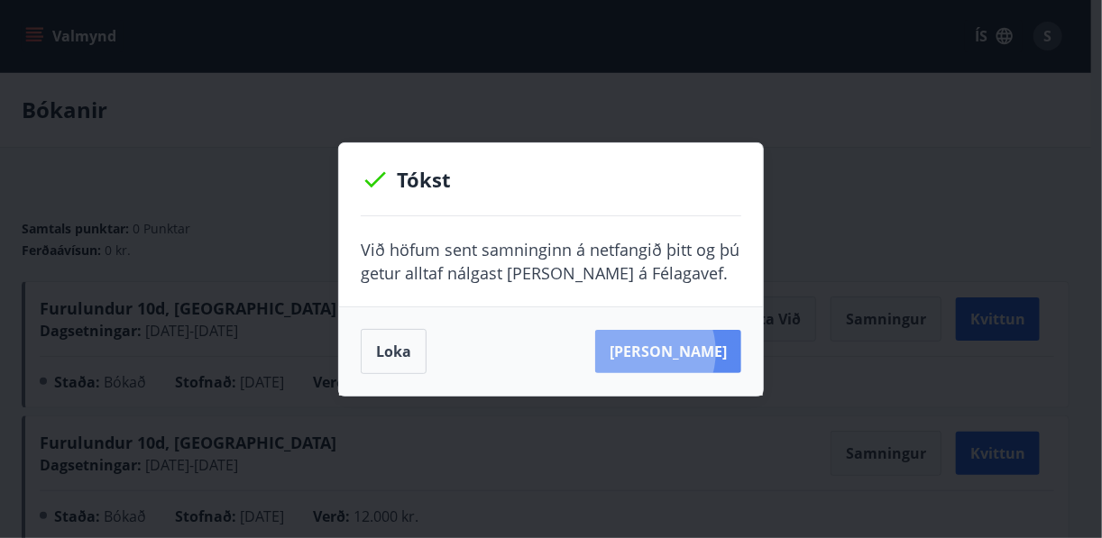
click at [669, 352] on button "[PERSON_NAME]" at bounding box center [668, 351] width 146 height 43
